Goal: Transaction & Acquisition: Purchase product/service

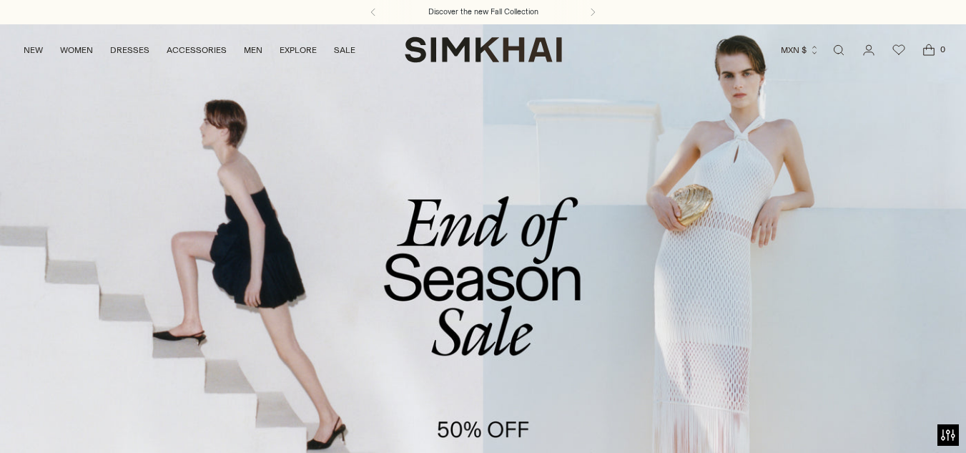
click at [556, 297] on link "/collections/sale" at bounding box center [483, 301] width 966 height 554
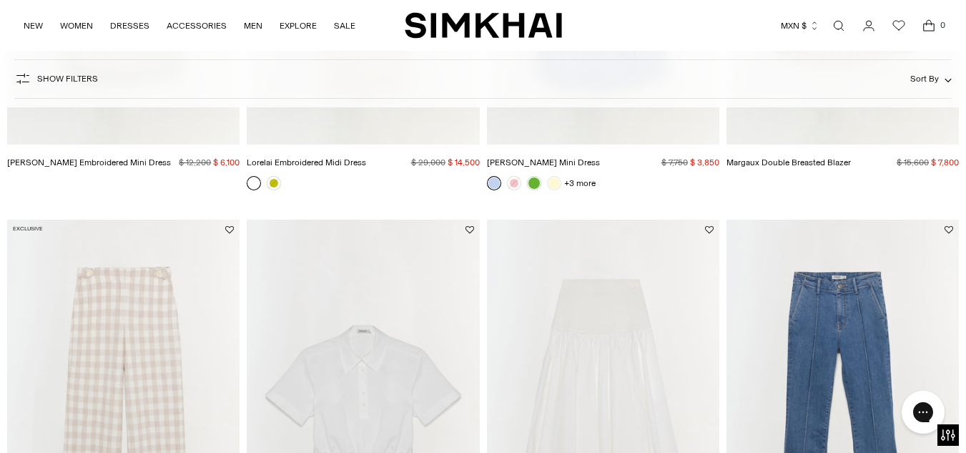
scroll to position [1256, 0]
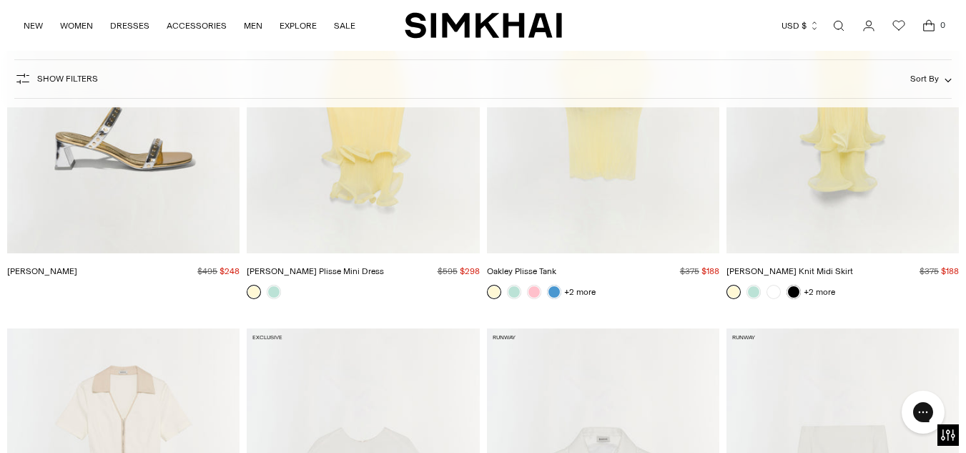
scroll to position [7627, 0]
